Goal: Task Accomplishment & Management: Use online tool/utility

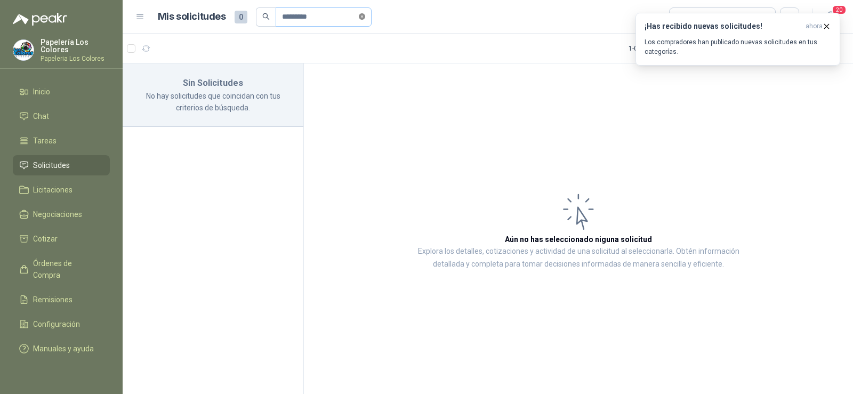
click at [365, 19] on icon "close-circle" at bounding box center [362, 16] width 6 height 6
click at [347, 17] on input "text" at bounding box center [319, 17] width 75 height 18
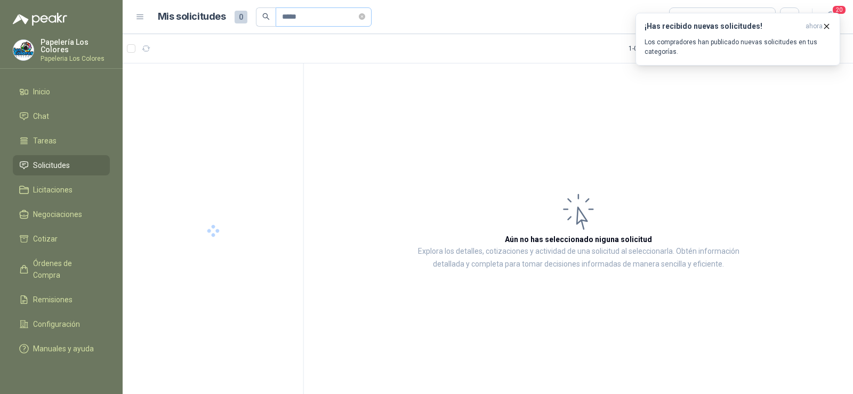
type input "*****"
click at [203, 93] on div "Almatec" at bounding box center [222, 97] width 138 height 9
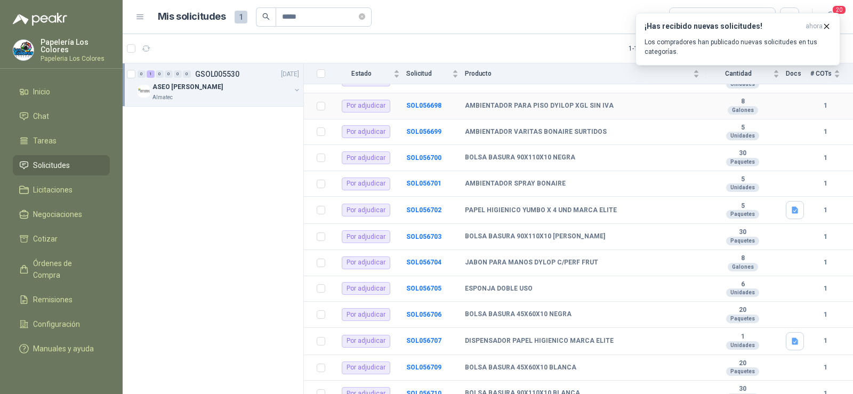
scroll to position [199, 0]
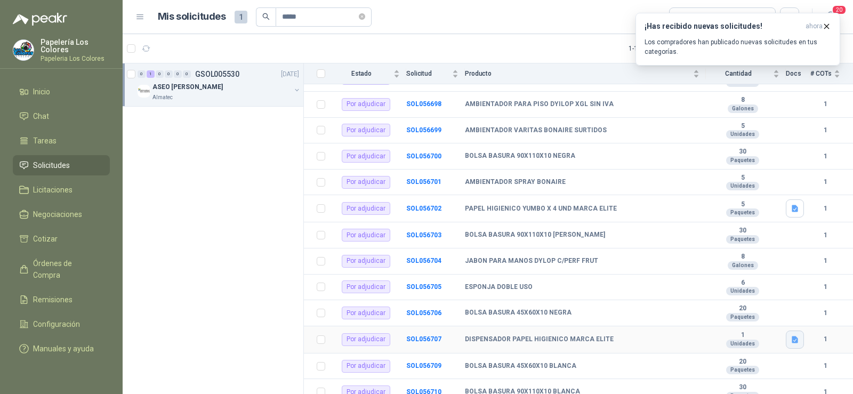
click at [786, 333] on button "button" at bounding box center [795, 340] width 18 height 18
click at [676, 309] on button "WhatsApp Image [DATE] 12.17.55 PM.jpeg" at bounding box center [716, 308] width 145 height 11
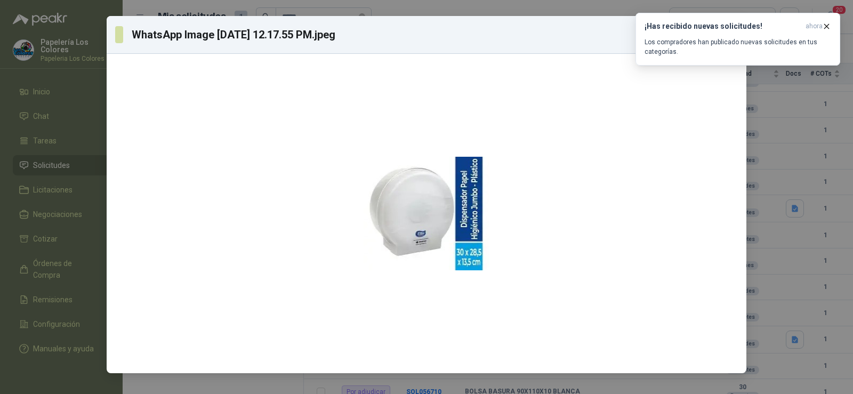
click at [797, 173] on div "WhatsApp Image [DATE] 12.17.55 PM.jpeg Descargar" at bounding box center [426, 197] width 853 height 394
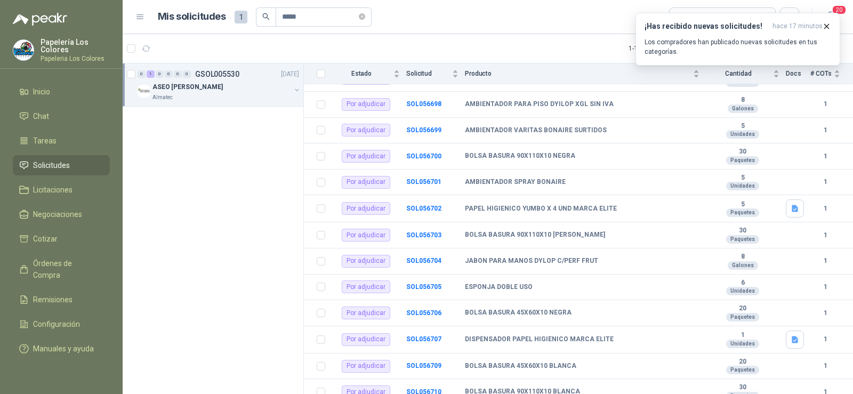
click at [54, 168] on span "Solicitudes" at bounding box center [51, 165] width 37 height 12
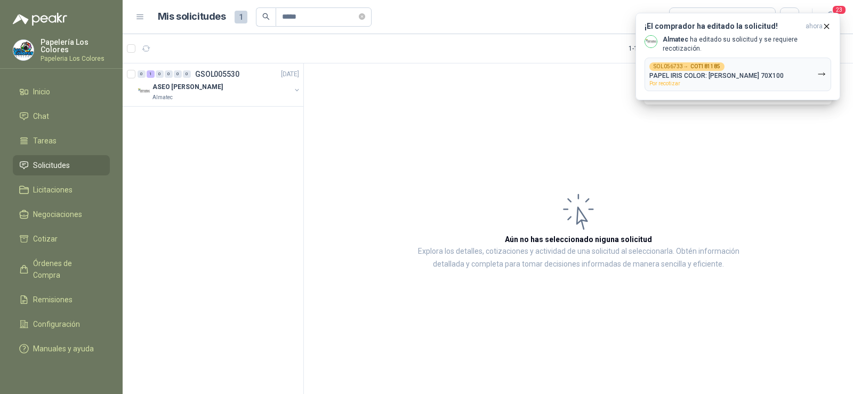
click at [45, 164] on span "Solicitudes" at bounding box center [51, 165] width 37 height 12
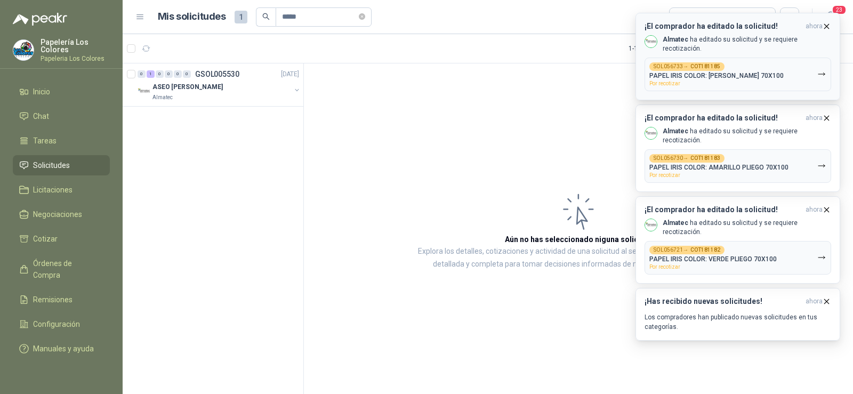
click at [670, 74] on p "PAPEL IRIS COLOR: [PERSON_NAME] 70X100" at bounding box center [717, 75] width 134 height 7
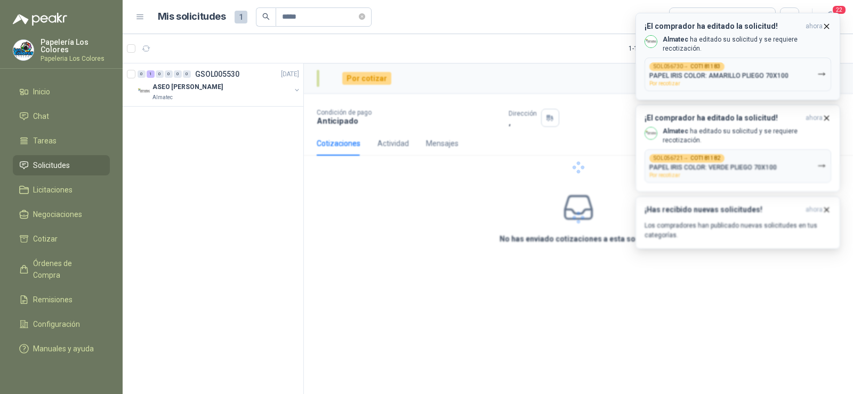
click at [829, 27] on icon "button" at bounding box center [826, 26] width 9 height 9
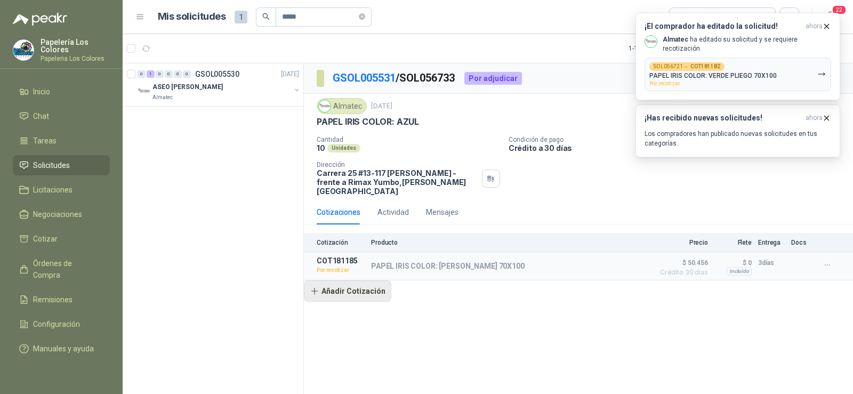
click at [316, 286] on button "Añadir Cotización" at bounding box center [347, 291] width 87 height 21
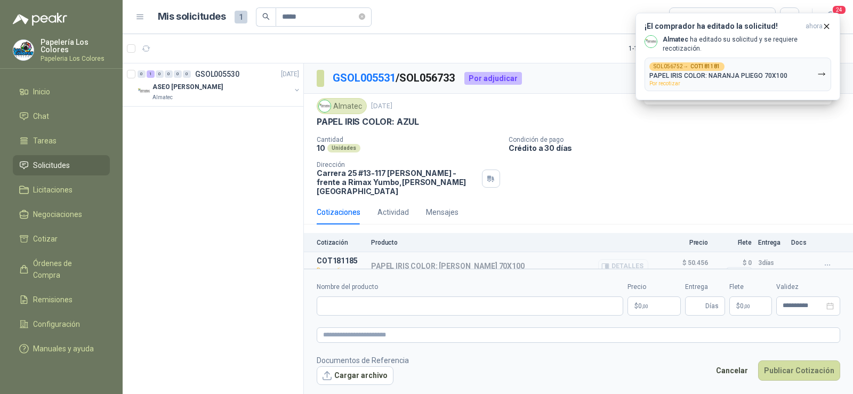
click at [623, 259] on button "Detalles" at bounding box center [623, 266] width 50 height 14
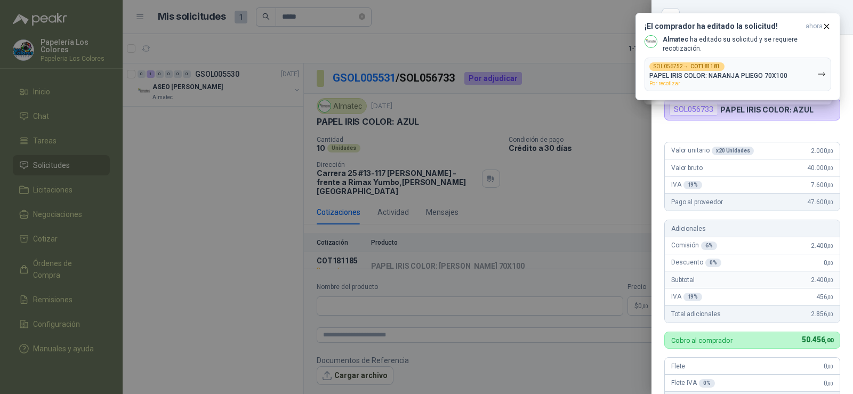
click at [517, 202] on div at bounding box center [426, 197] width 853 height 394
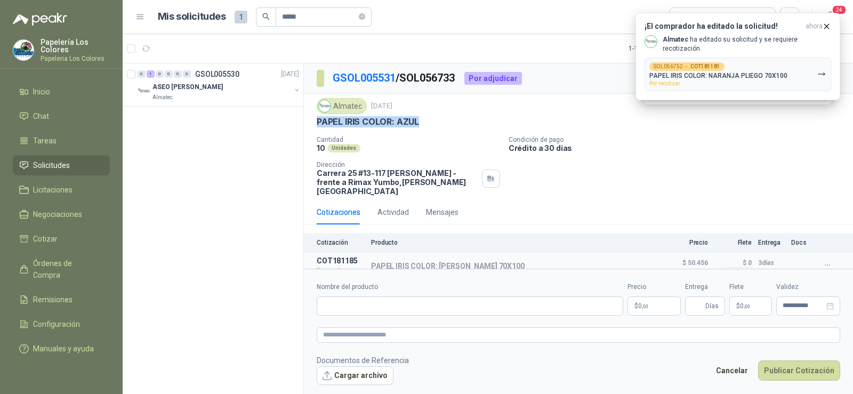
drag, startPoint x: 317, startPoint y: 124, endPoint x: 422, endPoint y: 124, distance: 104.5
click at [422, 124] on div "PAPEL IRIS COLOR: AZUL" at bounding box center [579, 121] width 524 height 11
copy p "PAPEL IRIS COLOR: AZUL"
click at [374, 306] on input "Nombre del producto" at bounding box center [470, 306] width 307 height 19
paste input "**********"
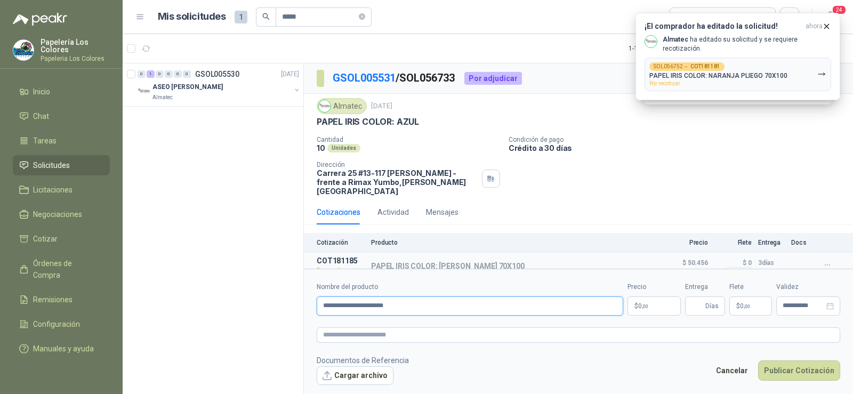
type input "**********"
click at [695, 307] on input "Entrega" at bounding box center [698, 306] width 12 height 18
type input "*"
click at [653, 309] on p "$ 0 ,00" at bounding box center [654, 306] width 53 height 19
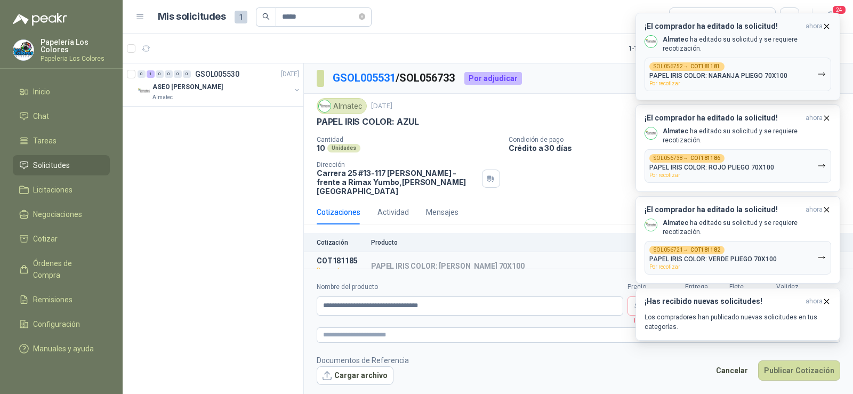
click at [824, 27] on icon "button" at bounding box center [826, 26] width 9 height 9
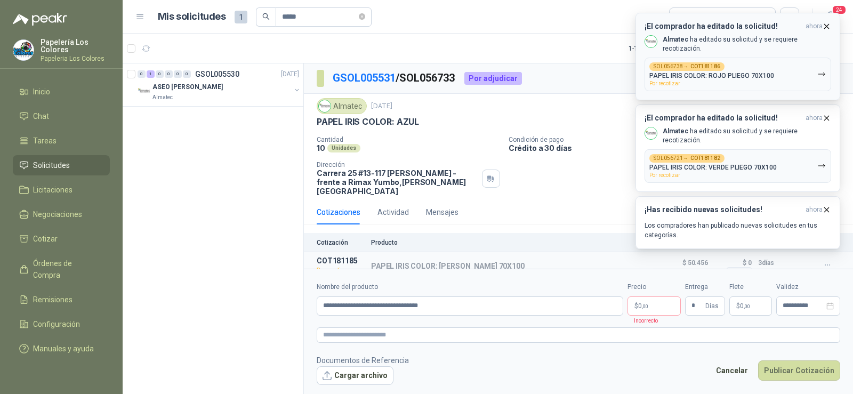
click at [831, 25] on icon "button" at bounding box center [826, 26] width 9 height 9
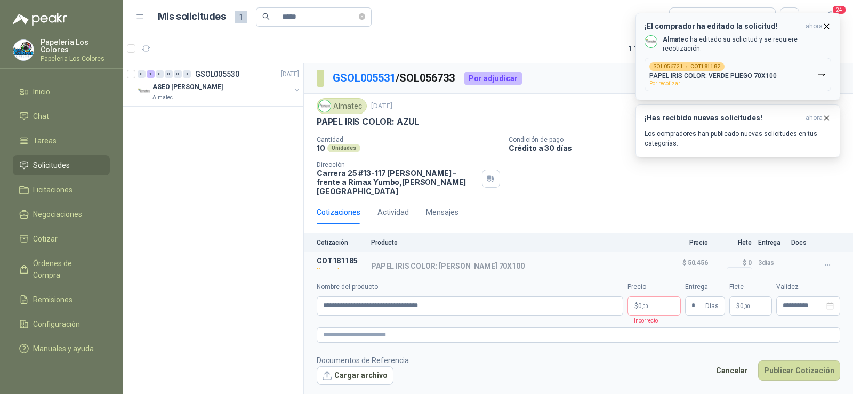
click at [828, 25] on icon "button" at bounding box center [826, 26] width 9 height 9
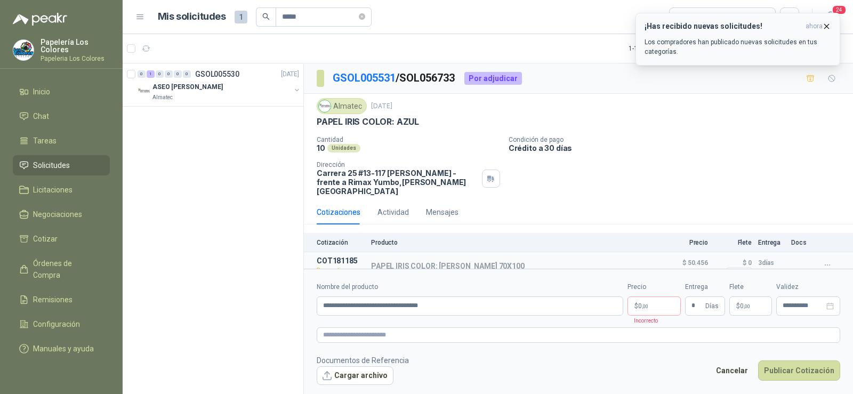
click at [826, 26] on icon "button" at bounding box center [827, 26] width 4 height 4
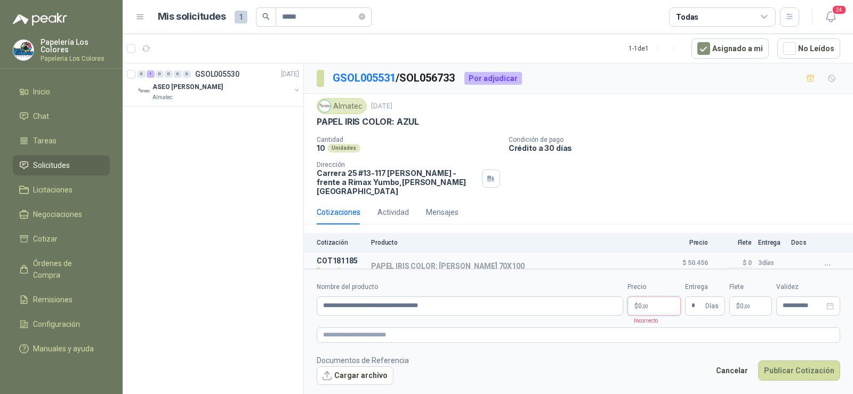
click at [658, 309] on body "**********" at bounding box center [426, 197] width 853 height 394
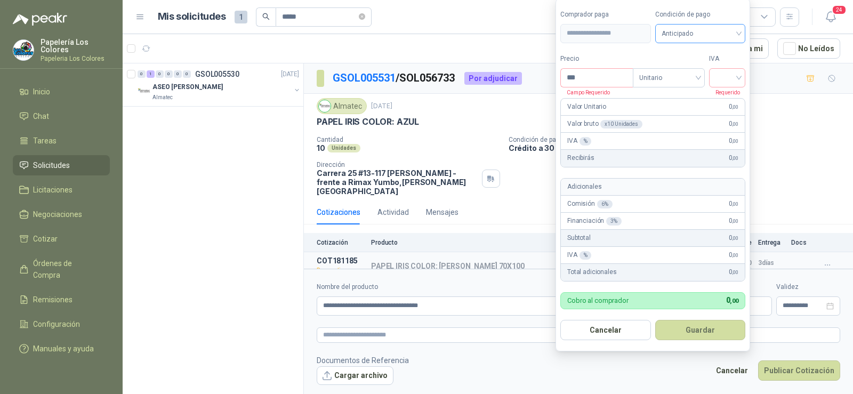
click at [717, 31] on span "Anticipado" at bounding box center [701, 34] width 78 height 16
click at [717, 68] on div "Crédito a 30 días" at bounding box center [702, 73] width 75 height 12
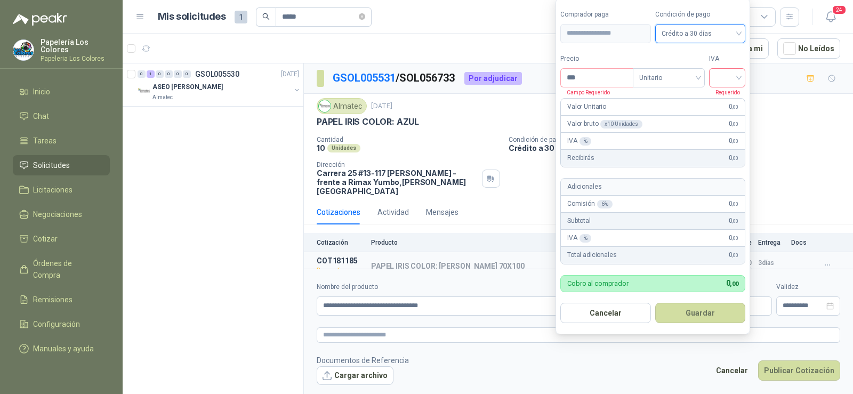
click at [729, 81] on input "search" at bounding box center [727, 77] width 23 height 16
click at [725, 101] on div "19%" at bounding box center [730, 100] width 20 height 12
click at [584, 78] on input "***" at bounding box center [598, 78] width 74 height 18
type input "*******"
click at [701, 317] on button "Guardar" at bounding box center [703, 313] width 92 height 20
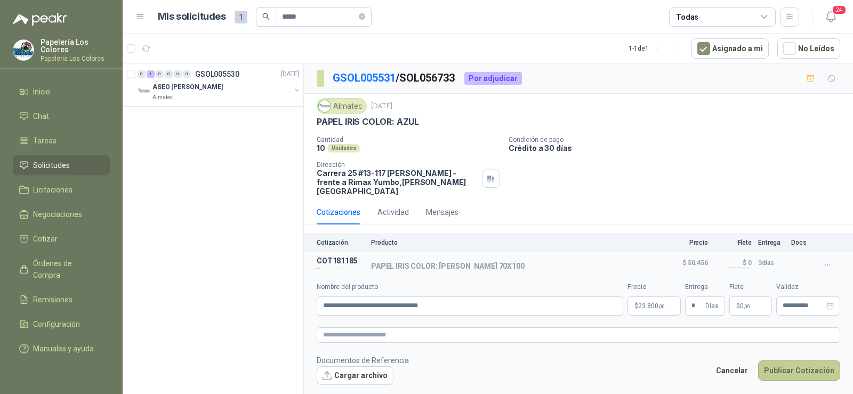
click at [786, 372] on button "Publicar Cotización" at bounding box center [799, 371] width 82 height 20
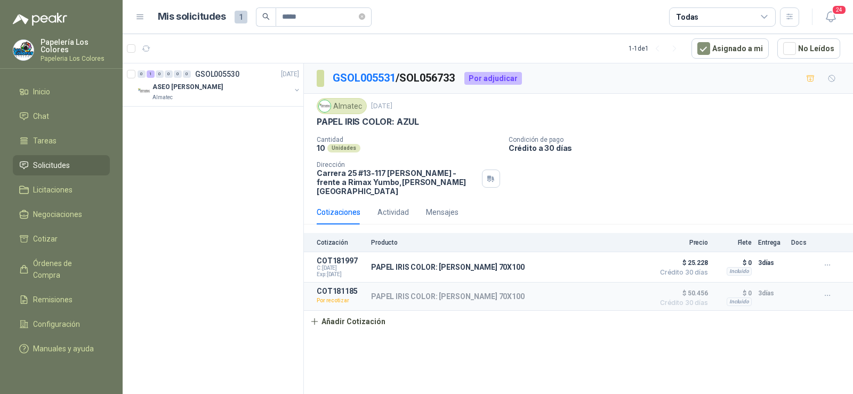
click at [54, 154] on ul "Inicio Chat Tareas Solicitudes Licitaciones Negociaciones Cotizar Órdenes de Co…" at bounding box center [61, 223] width 123 height 282
click at [50, 162] on span "Solicitudes" at bounding box center [51, 165] width 37 height 12
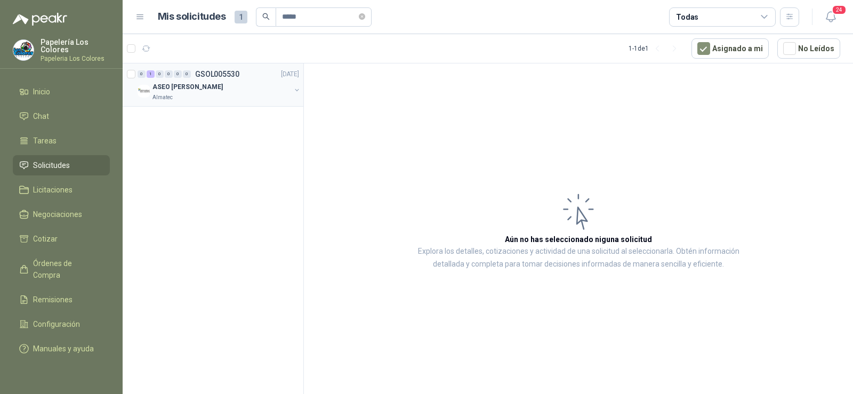
click at [205, 95] on div "Almatec" at bounding box center [222, 97] width 138 height 9
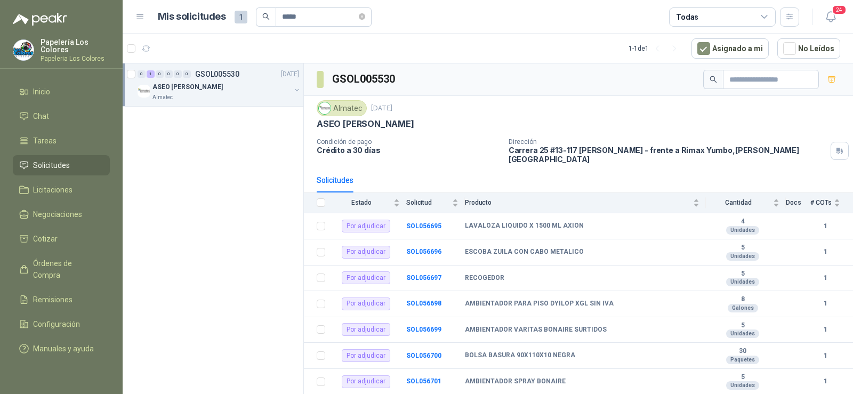
click at [54, 159] on span "Solicitudes" at bounding box center [51, 165] width 37 height 12
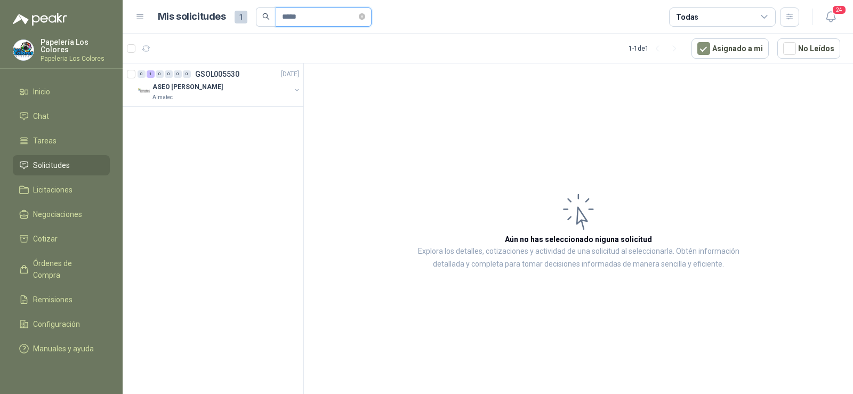
drag, startPoint x: 295, startPoint y: 20, endPoint x: 282, endPoint y: 20, distance: 13.3
click at [282, 20] on input "*****" at bounding box center [319, 17] width 75 height 18
type input "*"
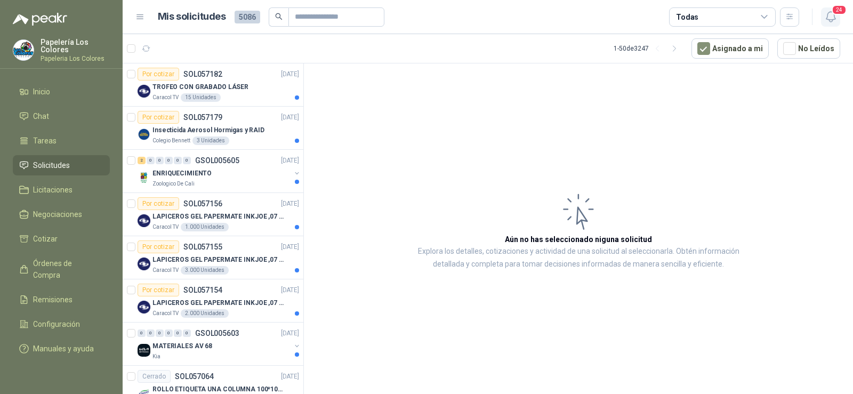
click at [836, 20] on icon "button" at bounding box center [831, 16] width 13 height 13
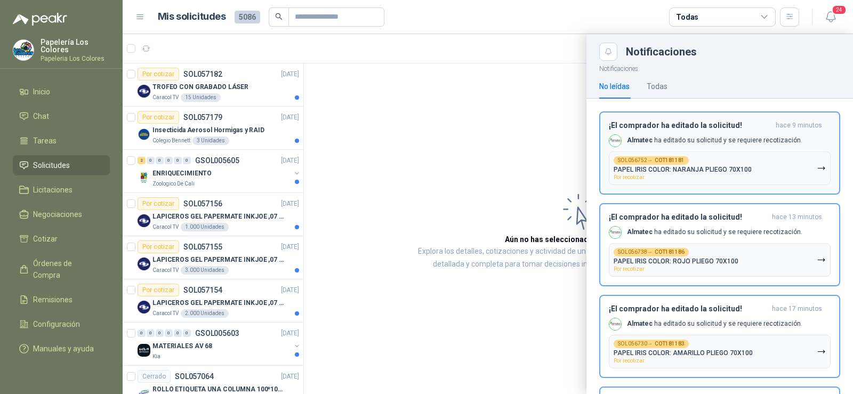
click at [648, 133] on div "¡El comprador ha editado la solicitud! hace 9 minutos Almatec ha editado su sol…" at bounding box center [720, 153] width 222 height 64
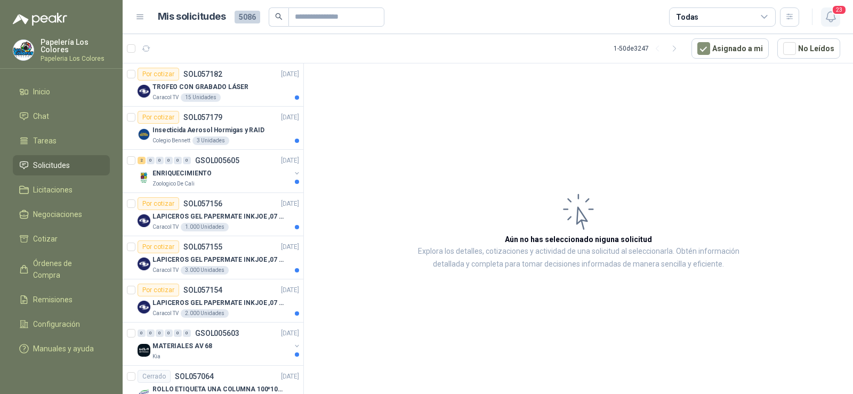
click at [833, 19] on icon "button" at bounding box center [831, 16] width 13 height 13
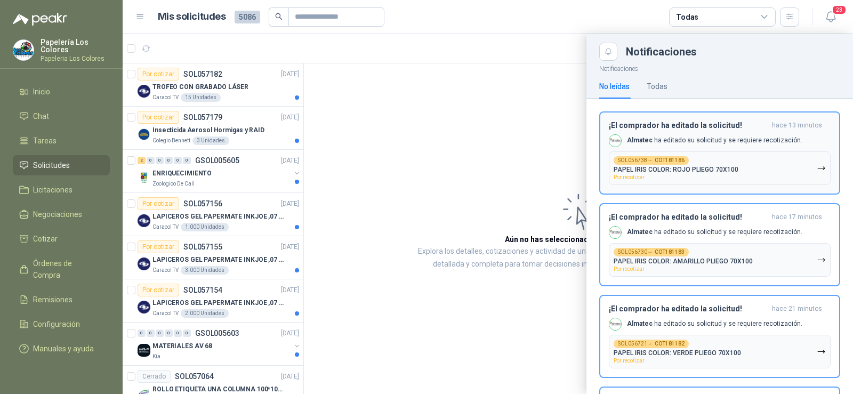
click at [659, 175] on div "SOL056738 → COT181186 PAPEL IRIS COLOR: ROJO PLIEGO 70X100 Por recotizar" at bounding box center [676, 168] width 125 height 24
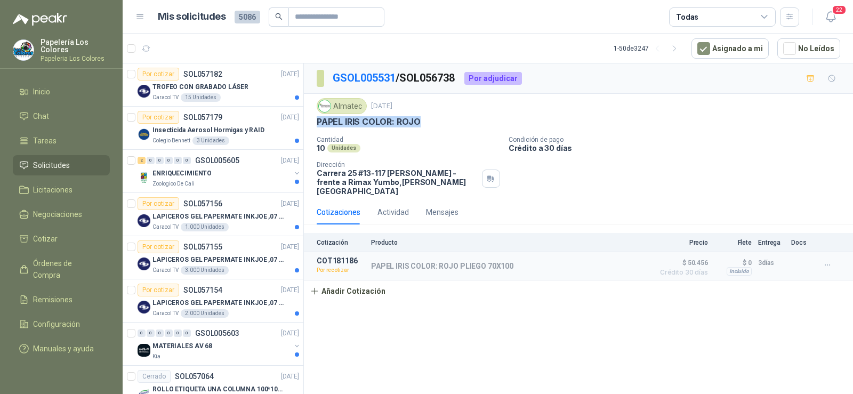
drag, startPoint x: 318, startPoint y: 124, endPoint x: 421, endPoint y: 124, distance: 103.5
click at [421, 124] on div "PAPEL IRIS COLOR: ROJO" at bounding box center [579, 121] width 524 height 11
click at [358, 286] on button "Añadir Cotización" at bounding box center [347, 291] width 87 height 21
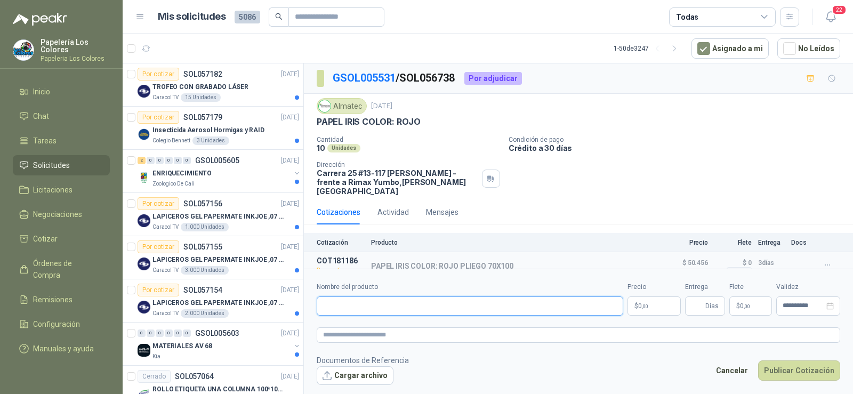
click at [424, 305] on input "Nombre del producto" at bounding box center [470, 306] width 307 height 19
type input "**********"
click at [696, 305] on input "Entrega" at bounding box center [698, 306] width 12 height 18
type input "*"
click at [652, 309] on body "Papelería Los Colores Papeleria Los Colores Inicio Chat Tareas Solicitudes Lici…" at bounding box center [426, 197] width 853 height 394
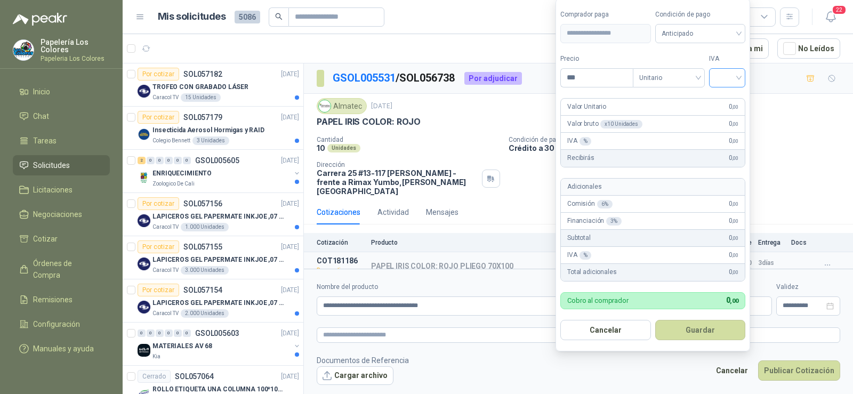
click at [739, 73] on input "search" at bounding box center [727, 77] width 23 height 16
click at [725, 94] on div "19%" at bounding box center [730, 100] width 20 height 12
click at [698, 39] on span "Anticipado" at bounding box center [702, 34] width 79 height 16
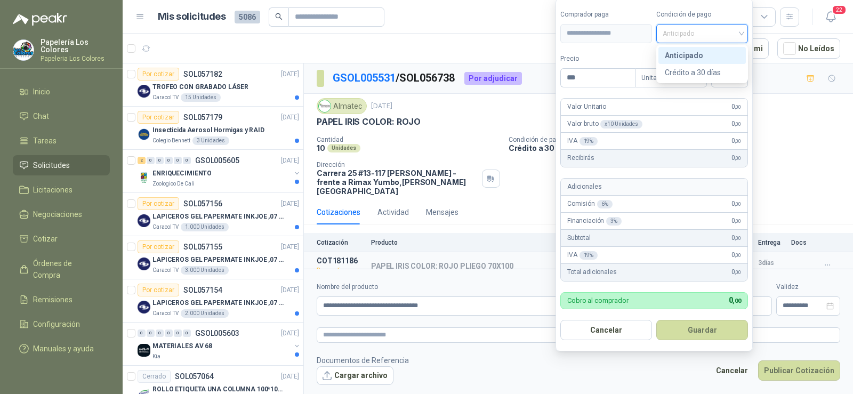
click at [686, 65] on div "Crédito a 30 días" at bounding box center [702, 72] width 87 height 17
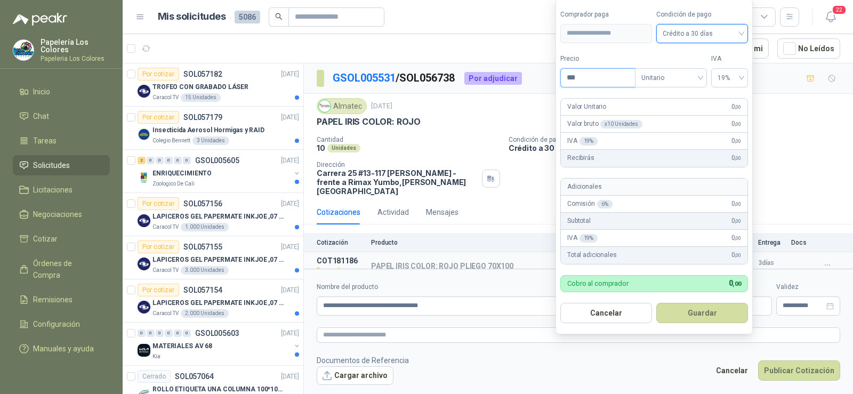
click at [526, 81] on body "Papelería Los Colores Papeleria Los Colores Inicio Chat Tareas Solicitudes Lici…" at bounding box center [426, 197] width 853 height 394
type input "*******"
click at [715, 311] on button "Guardar" at bounding box center [703, 313] width 92 height 20
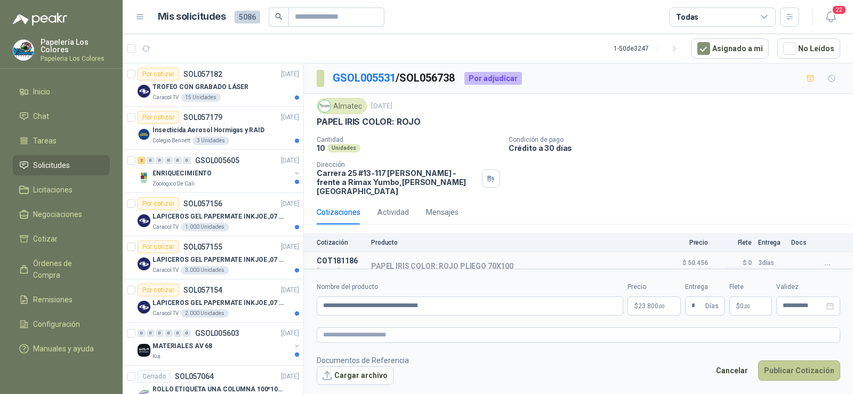
click at [784, 371] on button "Publicar Cotización" at bounding box center [799, 371] width 82 height 20
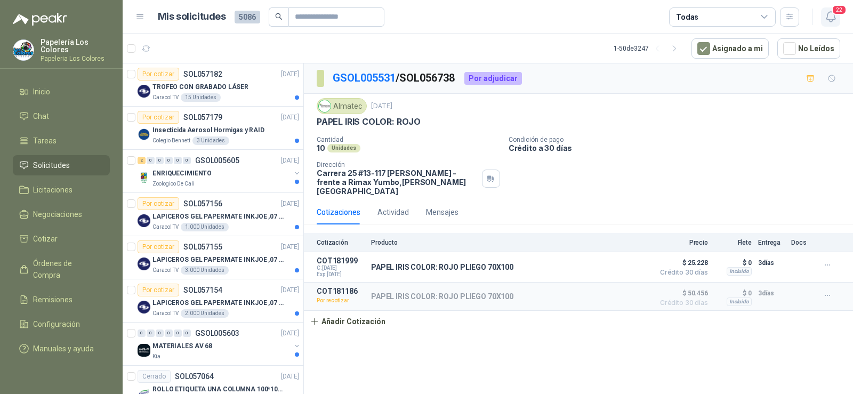
click at [832, 17] on icon "button" at bounding box center [831, 16] width 13 height 13
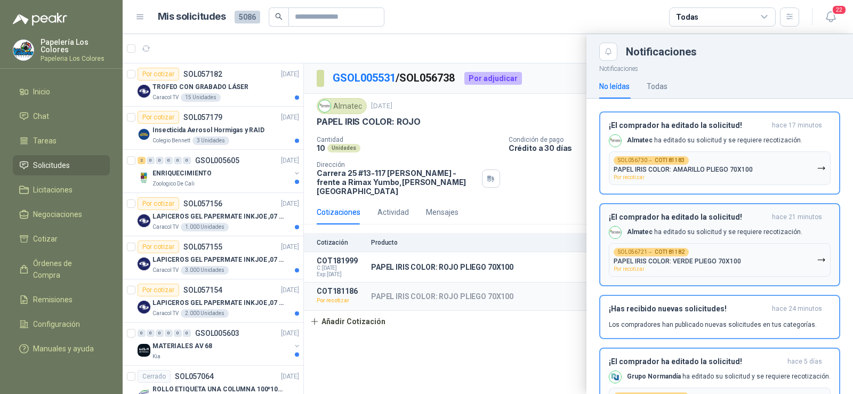
click at [676, 269] on div "SOL056721 → COT181182 PAPEL IRIS COLOR: VERDE PLIEGO 70X100 Por recotizar" at bounding box center [677, 260] width 127 height 24
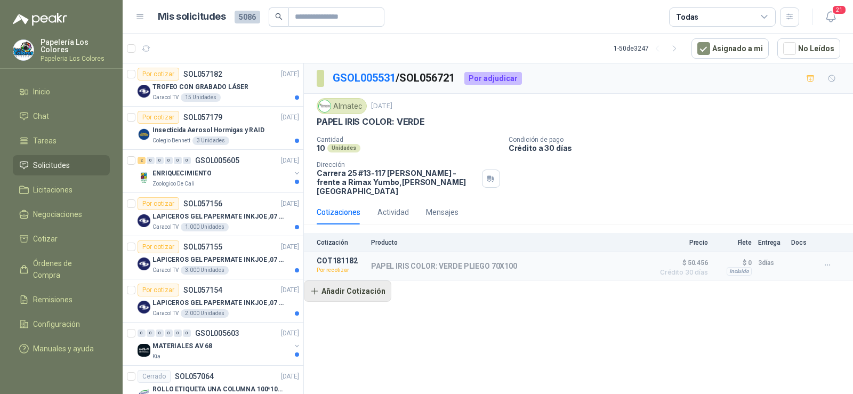
click at [355, 291] on button "Añadir Cotización" at bounding box center [347, 291] width 87 height 21
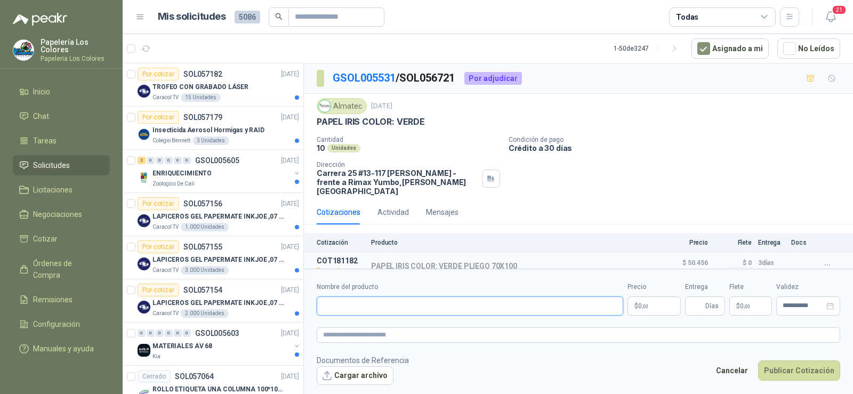
click at [410, 301] on input "Nombre del producto" at bounding box center [470, 306] width 307 height 19
type input "**********"
click at [699, 313] on input "Entrega" at bounding box center [698, 306] width 12 height 18
type input "*"
click at [650, 309] on p "$ 0 ,00" at bounding box center [654, 306] width 53 height 19
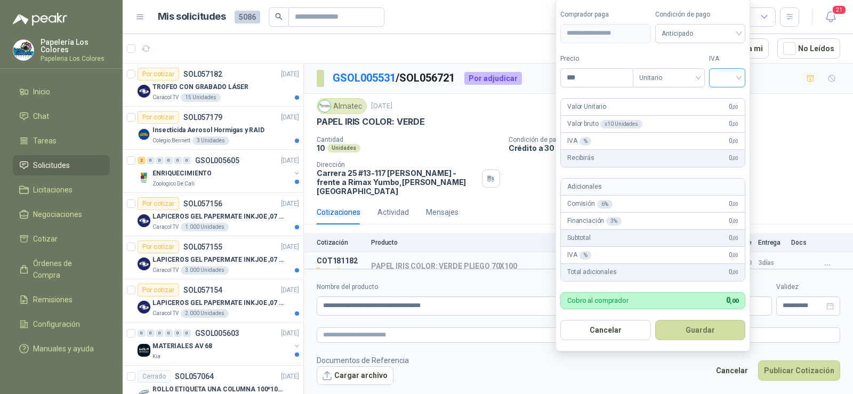
click at [734, 79] on input "search" at bounding box center [727, 77] width 23 height 16
click at [727, 93] on div "19%" at bounding box center [730, 99] width 33 height 17
click at [709, 31] on span "Anticipado" at bounding box center [702, 34] width 79 height 16
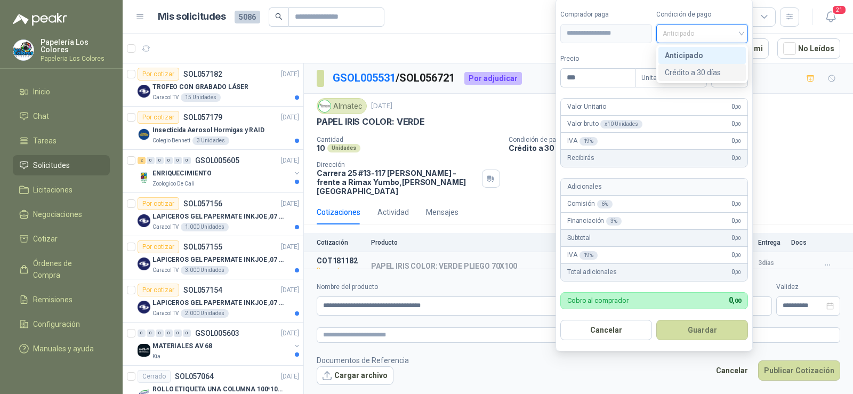
click at [707, 71] on div "Crédito a 30 días" at bounding box center [702, 73] width 75 height 12
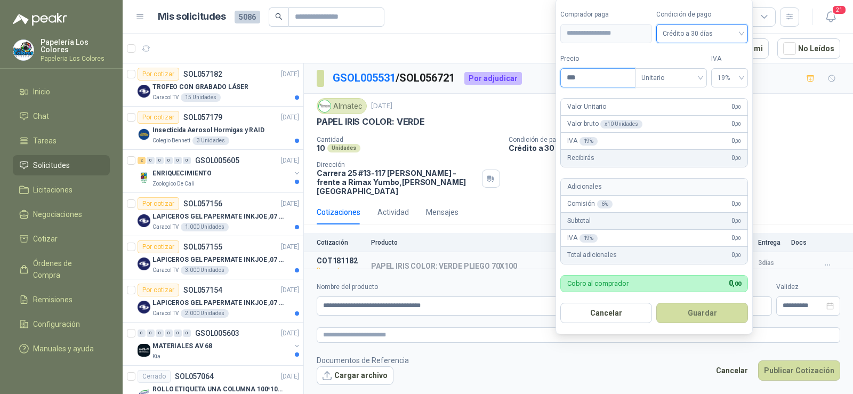
click at [537, 79] on body "Papelería Los Colores Papeleria Los Colores Inicio Chat Tareas Solicitudes Lici…" at bounding box center [426, 197] width 853 height 394
type input "*******"
click at [714, 308] on button "Guardar" at bounding box center [703, 313] width 92 height 20
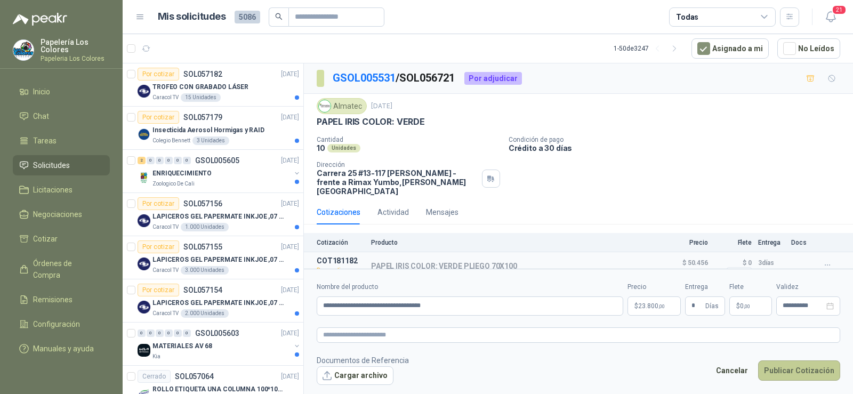
click at [789, 366] on button "Publicar Cotización" at bounding box center [799, 371] width 82 height 20
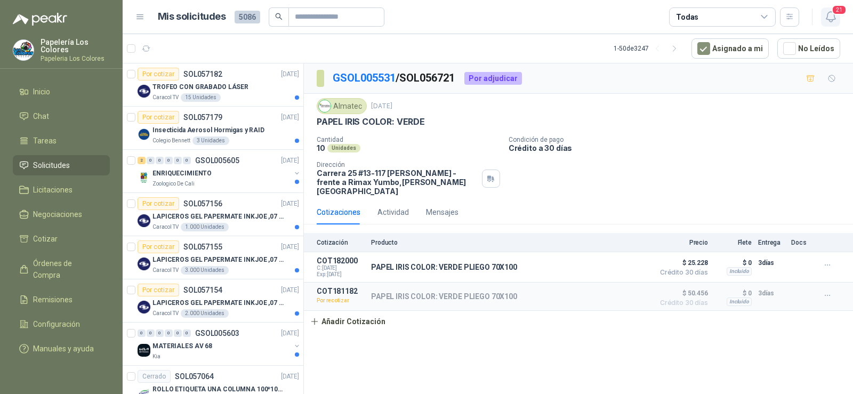
click at [828, 19] on icon "button" at bounding box center [831, 16] width 13 height 13
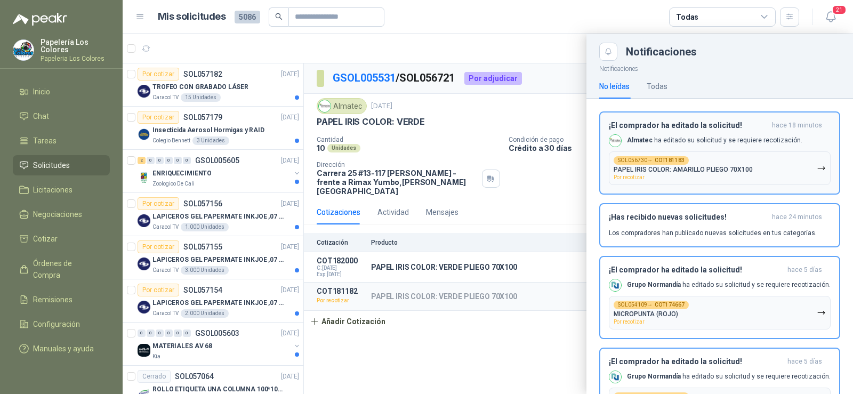
click at [670, 171] on p "PAPEL IRIS COLOR: AMARILLO PLIEGO 70X100" at bounding box center [683, 169] width 139 height 7
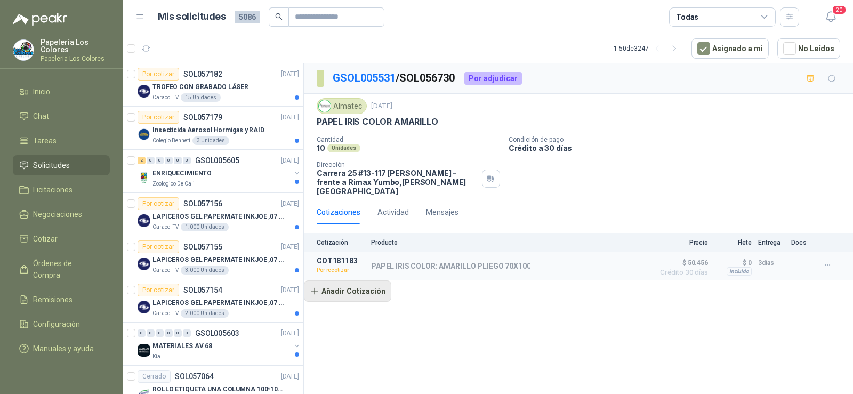
click at [351, 290] on button "Añadir Cotización" at bounding box center [347, 291] width 87 height 21
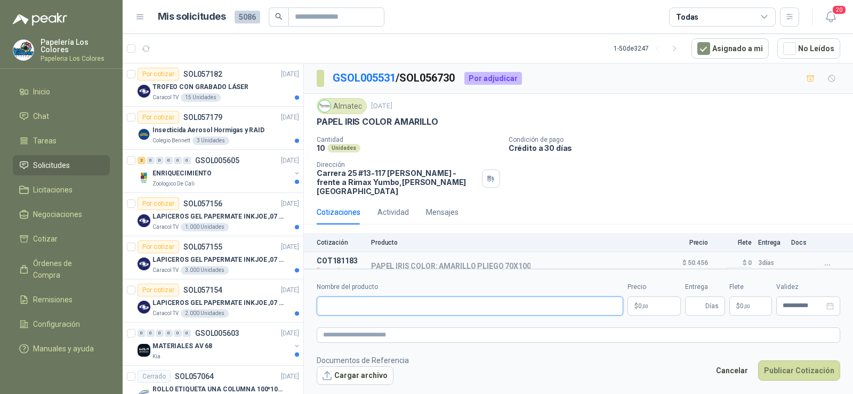
drag, startPoint x: 434, startPoint y: 313, endPoint x: 433, endPoint y: 304, distance: 8.6
click at [434, 312] on input "Nombre del producto" at bounding box center [470, 306] width 307 height 19
type input "**********"
click at [693, 309] on input "Entrega" at bounding box center [698, 306] width 12 height 18
type input "*"
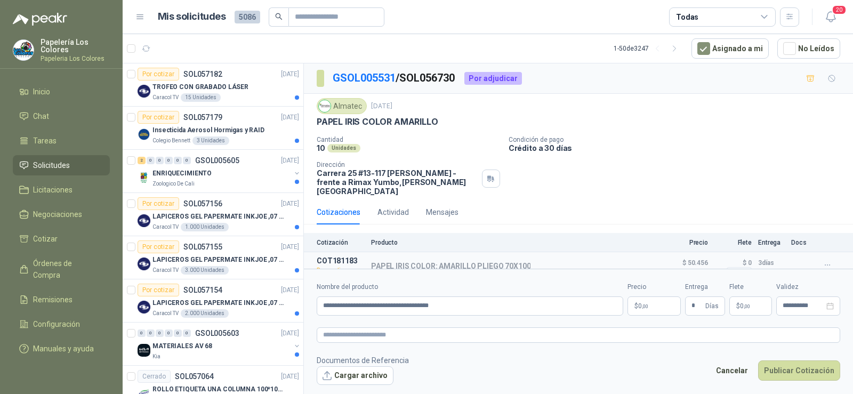
click at [654, 310] on p "$ 0 ,00" at bounding box center [654, 306] width 53 height 19
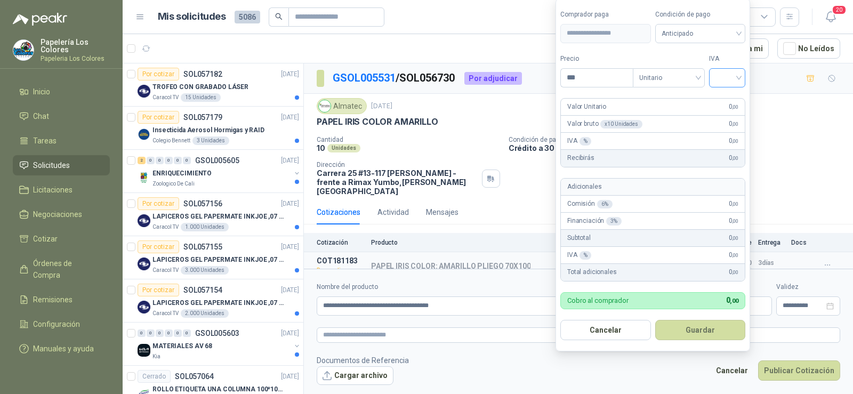
click at [726, 83] on input "search" at bounding box center [727, 77] width 23 height 16
click at [725, 101] on div "19%" at bounding box center [730, 100] width 20 height 12
click at [718, 48] on form "**********" at bounding box center [654, 174] width 197 height 353
click at [718, 42] on div "Anticipado" at bounding box center [703, 33] width 92 height 19
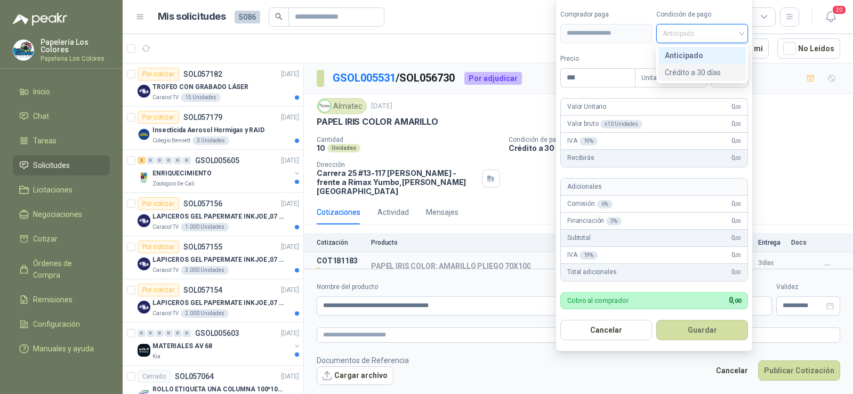
click at [700, 74] on div "Crédito a 30 días" at bounding box center [702, 73] width 75 height 12
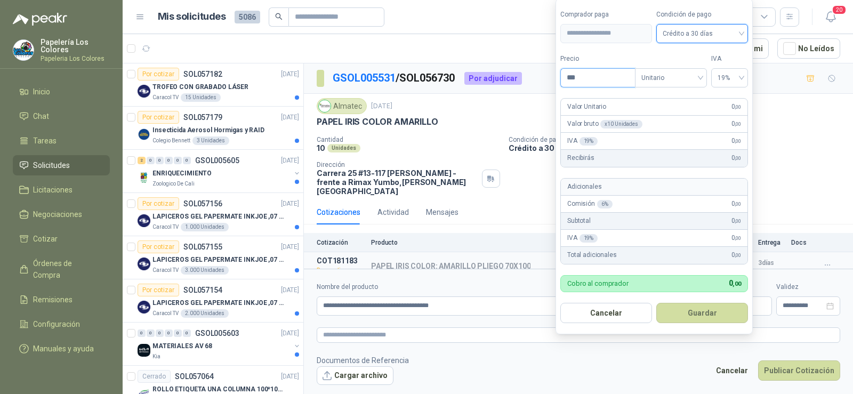
click at [541, 78] on body "Papelería Los Colores Papeleria Los Colores Inicio Chat Tareas Solicitudes Lici…" at bounding box center [426, 197] width 853 height 394
type input "*******"
click at [708, 313] on button "Guardar" at bounding box center [703, 313] width 92 height 20
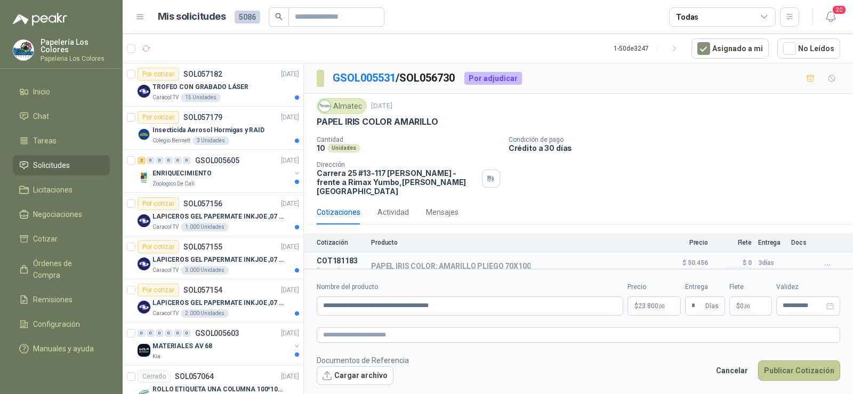
click at [799, 376] on button "Publicar Cotización" at bounding box center [799, 371] width 82 height 20
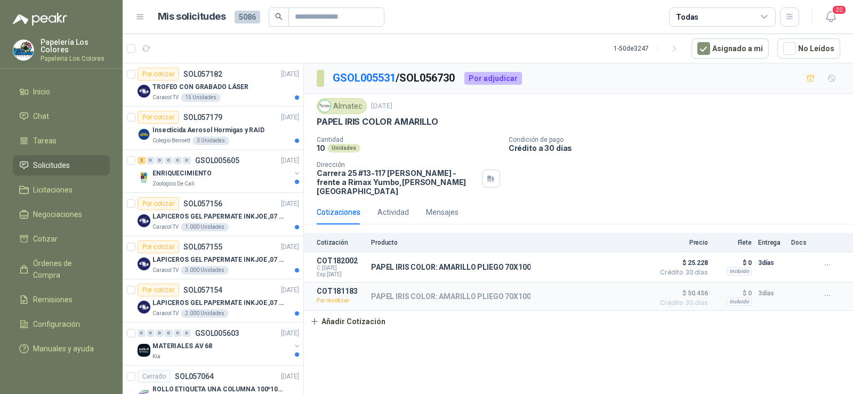
click at [435, 73] on p "GSOL005531 / SOL056730" at bounding box center [394, 78] width 123 height 17
click at [359, 73] on link "GSOL005531" at bounding box center [364, 77] width 63 height 13
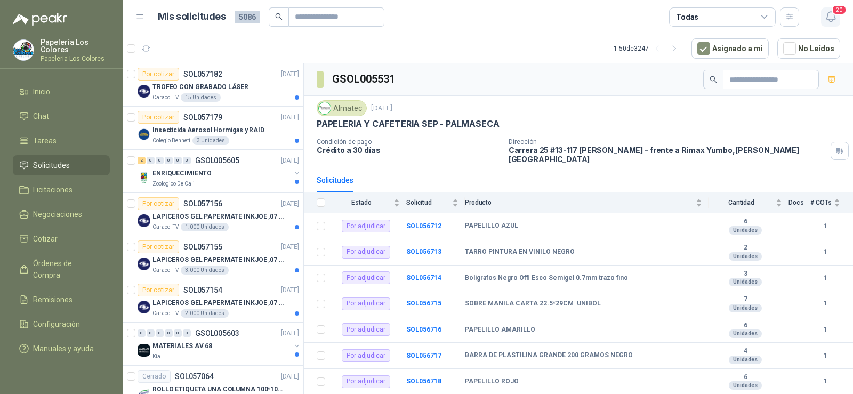
click at [827, 18] on icon "button" at bounding box center [830, 17] width 9 height 10
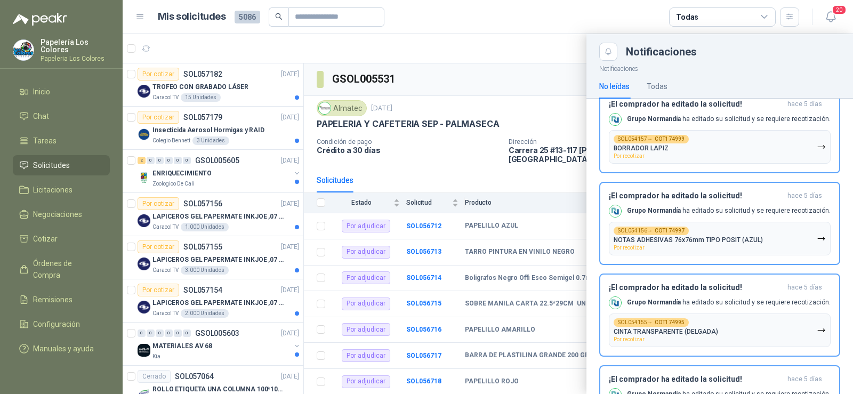
scroll to position [480, 0]
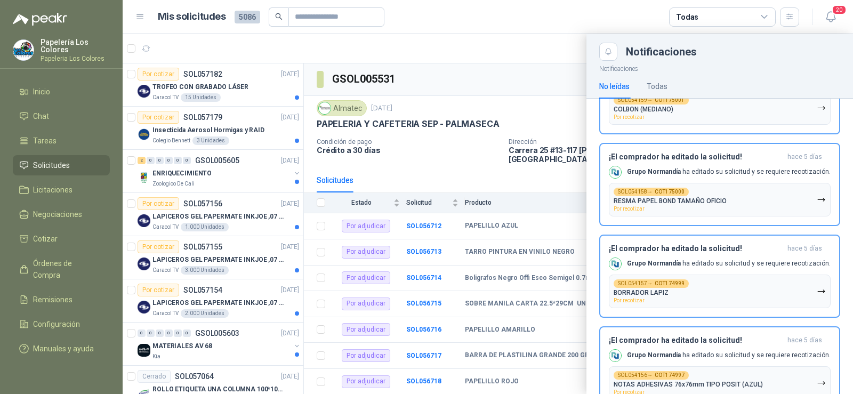
click at [454, 123] on div at bounding box center [488, 214] width 731 height 360
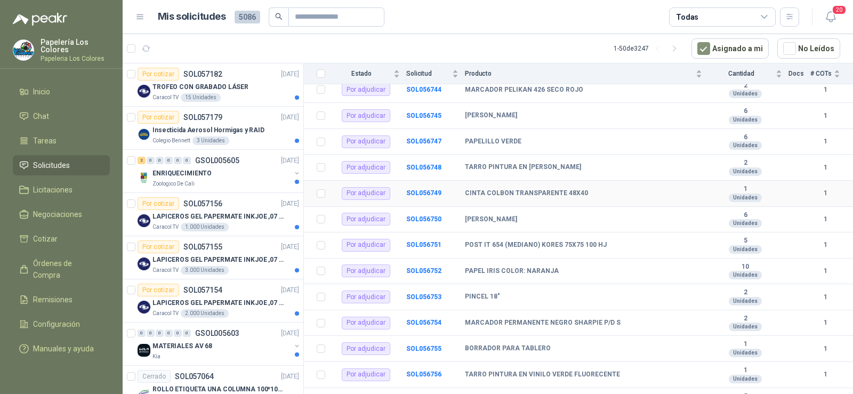
scroll to position [907, 0]
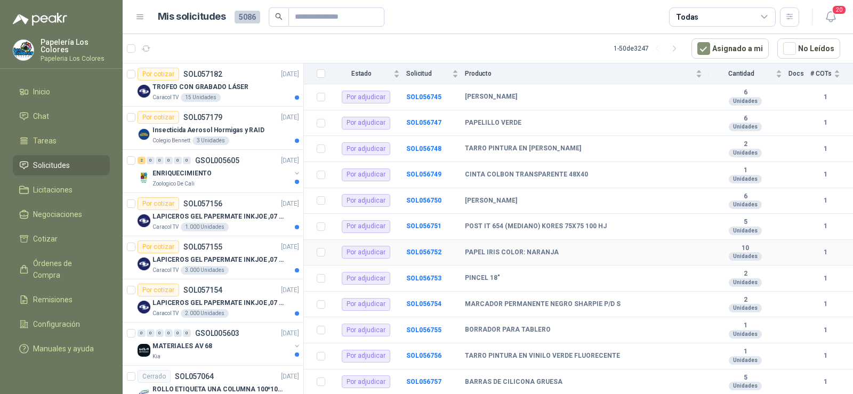
click at [493, 249] on b "PAPEL IRIS COLOR: NARANJA" at bounding box center [512, 253] width 94 height 9
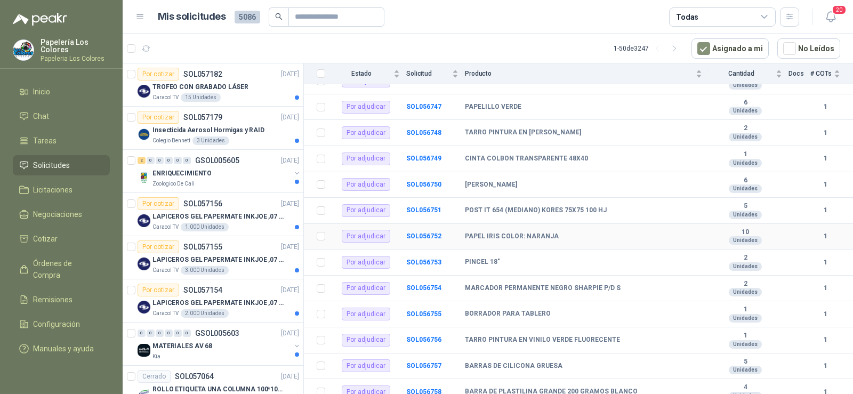
click at [422, 224] on td "SOL056752" at bounding box center [435, 237] width 59 height 26
click at [422, 233] on b "SOL056752" at bounding box center [423, 236] width 35 height 7
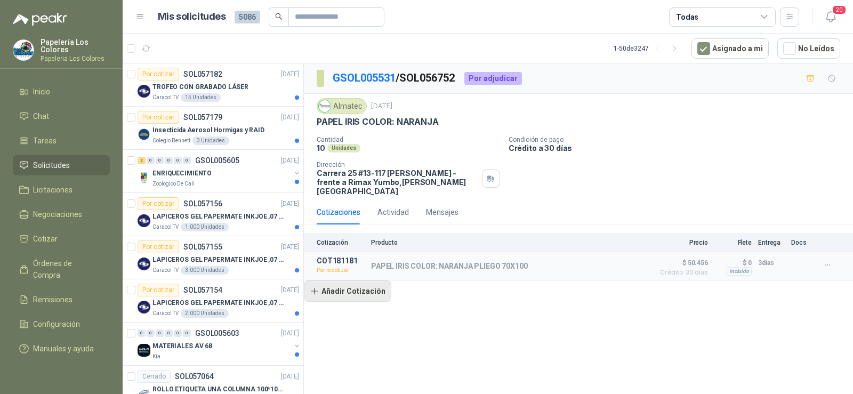
click at [368, 281] on button "Añadir Cotización" at bounding box center [347, 291] width 87 height 21
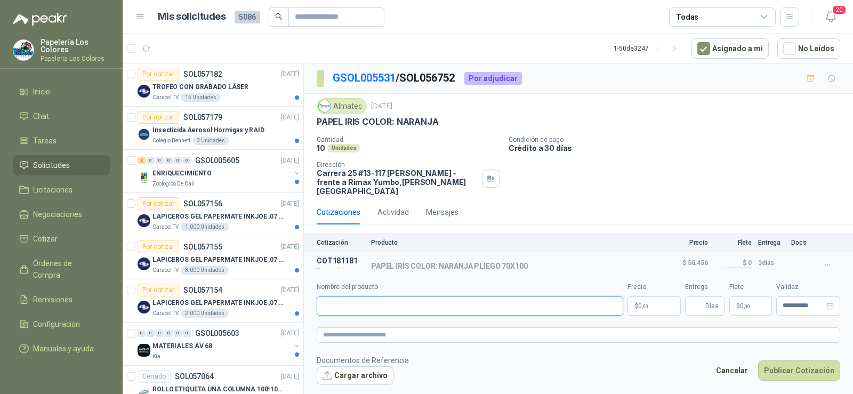
click at [420, 311] on input "Nombre del producto" at bounding box center [470, 306] width 307 height 19
type input "**********"
click at [704, 305] on input "Entrega" at bounding box center [698, 306] width 12 height 18
type input "*"
click at [643, 303] on span ",00" at bounding box center [645, 306] width 6 height 6
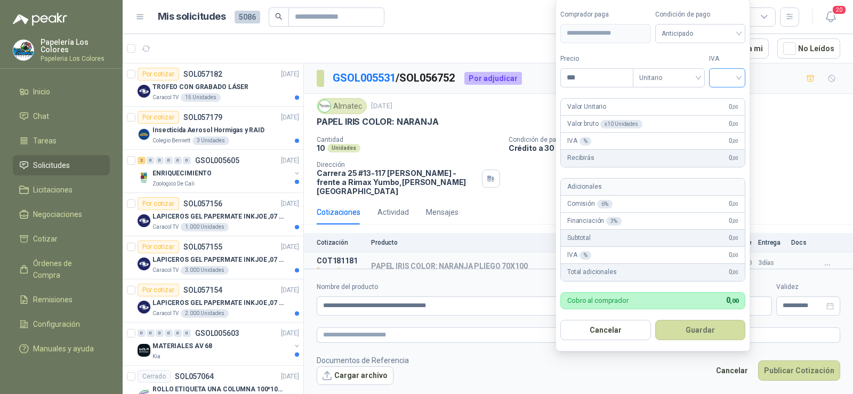
click at [717, 83] on div at bounding box center [727, 77] width 36 height 19
click at [726, 99] on div "19%" at bounding box center [730, 100] width 20 height 12
click at [720, 38] on span "Anticipado" at bounding box center [702, 34] width 79 height 16
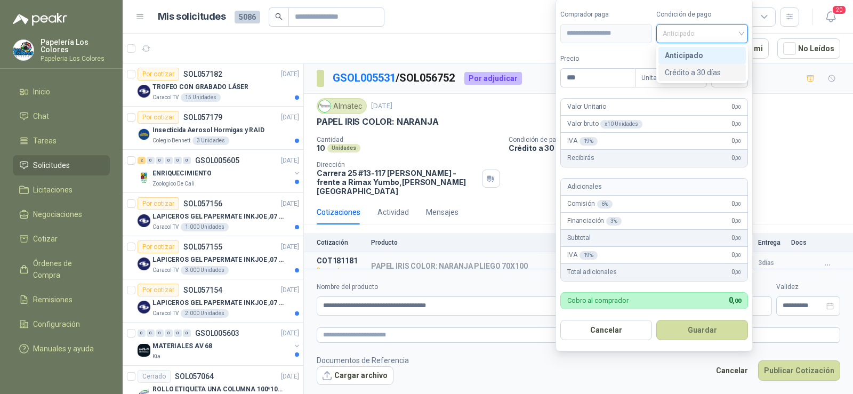
drag, startPoint x: 708, startPoint y: 66, endPoint x: 705, endPoint y: 71, distance: 7.0
click at [705, 71] on div "Crédito a 30 días" at bounding box center [702, 72] width 87 height 17
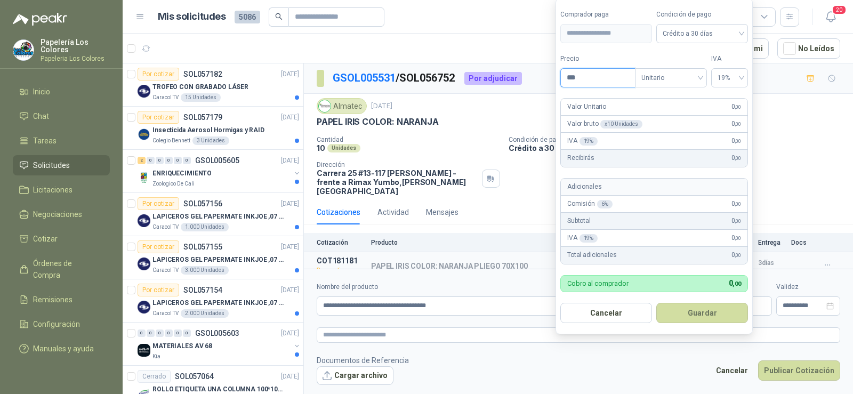
drag, startPoint x: 602, startPoint y: 77, endPoint x: 507, endPoint y: 75, distance: 95.0
click at [516, 77] on body "Papelería Los Colores Papeleria Los Colores Inicio Chat Tareas Solicitudes Lici…" at bounding box center [426, 197] width 853 height 394
type input "*******"
click at [700, 313] on button "Guardar" at bounding box center [703, 313] width 92 height 20
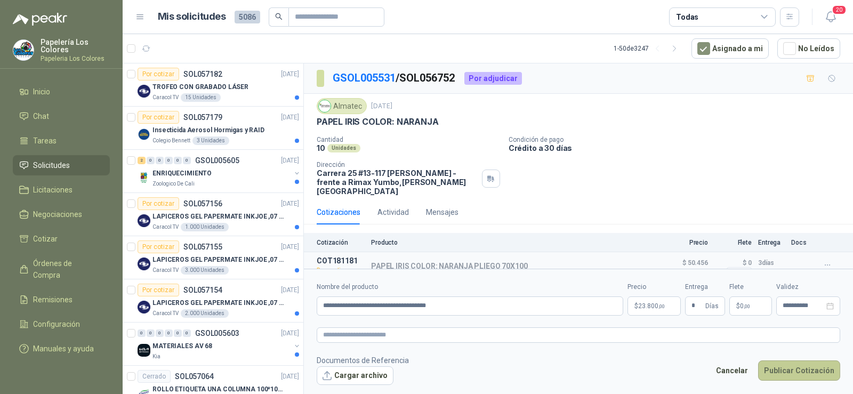
click at [797, 369] on button "Publicar Cotización" at bounding box center [799, 371] width 82 height 20
